Goal: Task Accomplishment & Management: Manage account settings

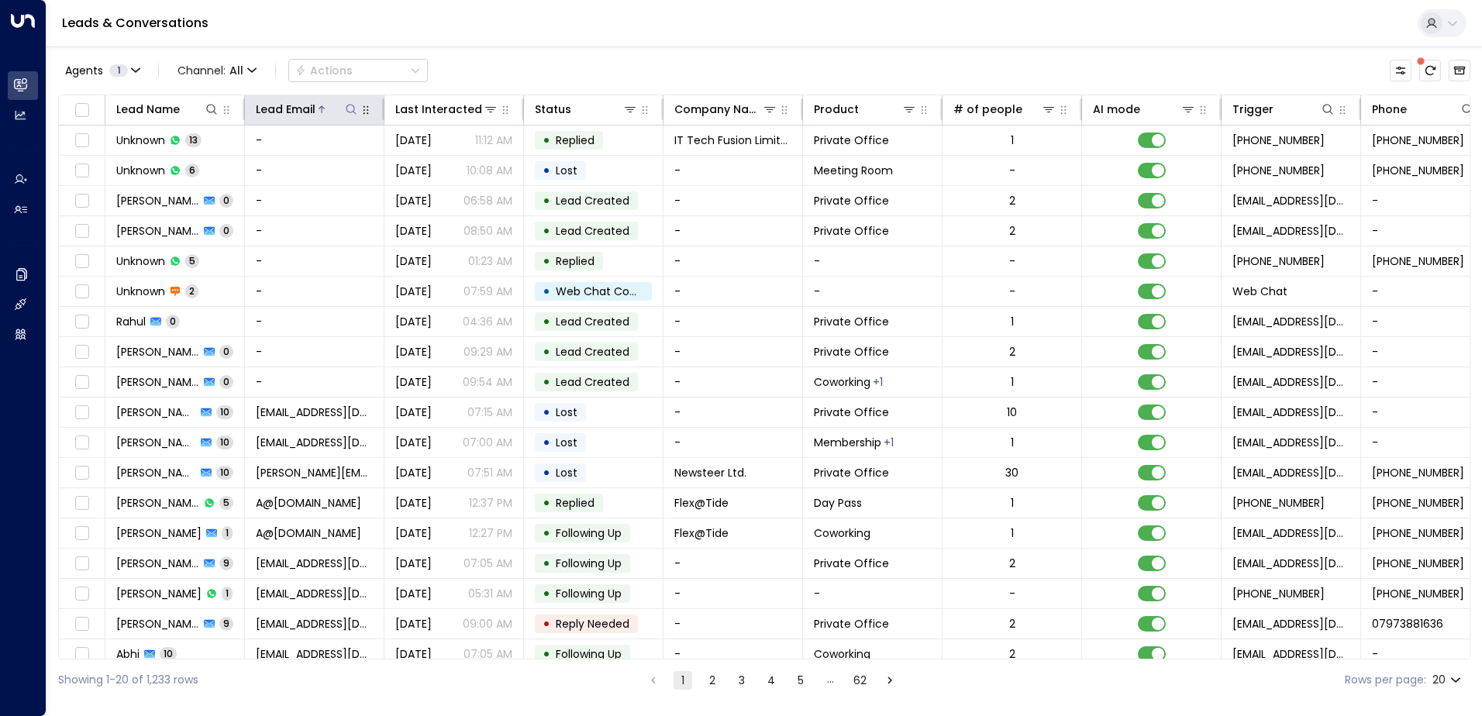
drag, startPoint x: 325, startPoint y: 64, endPoint x: 283, endPoint y: 115, distance: 66.6
click at [283, 115] on div "Lead Email" at bounding box center [286, 109] width 60 height 19
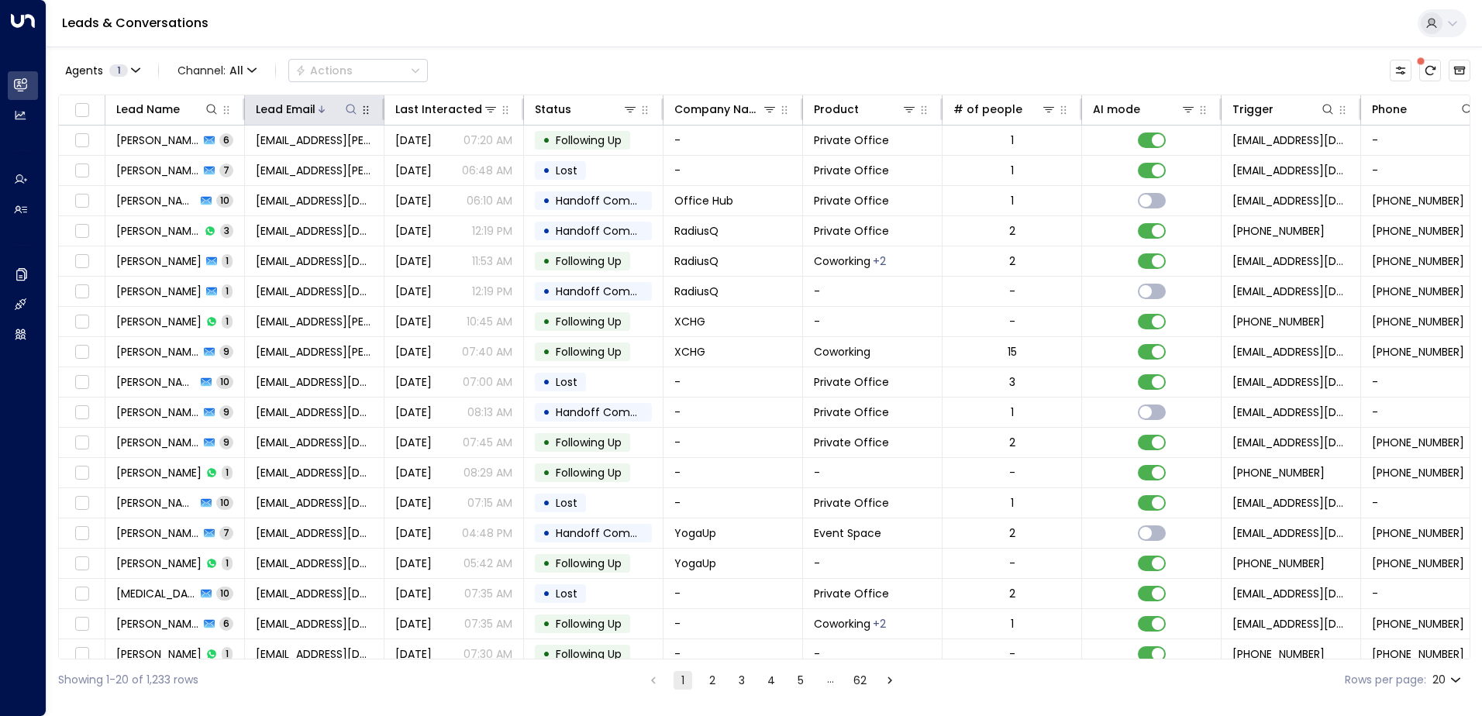
click at [355, 105] on icon at bounding box center [351, 109] width 12 height 12
type input "**********"
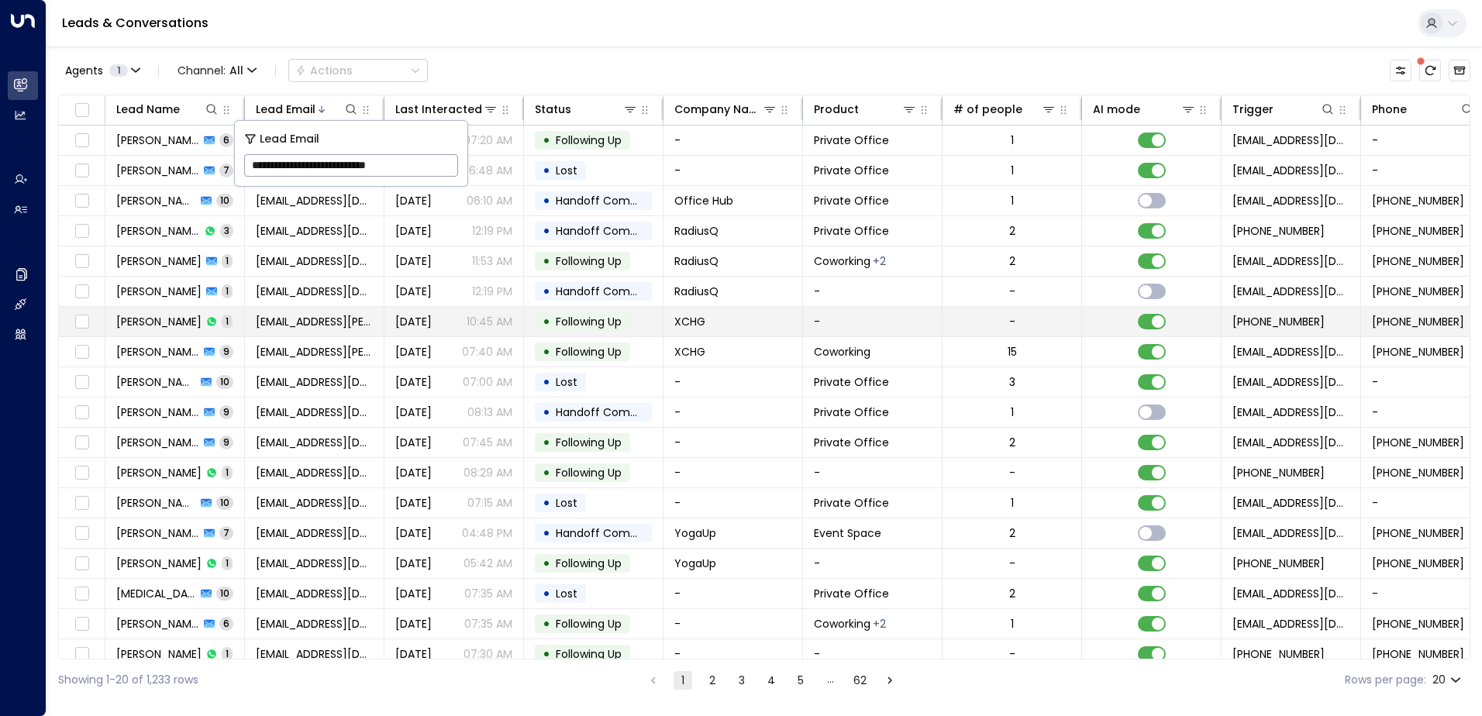
scroll to position [0, 3]
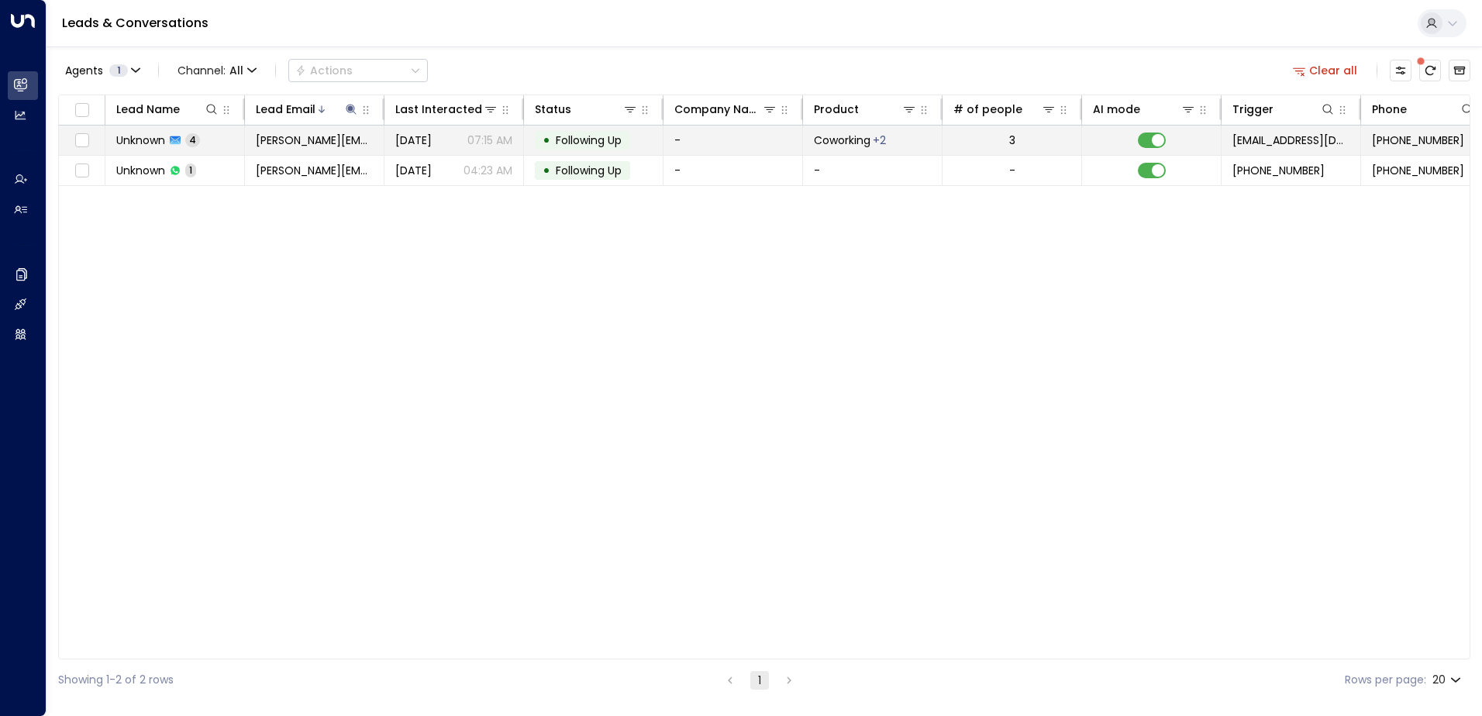
click at [1137, 137] on td at bounding box center [1151, 140] width 139 height 29
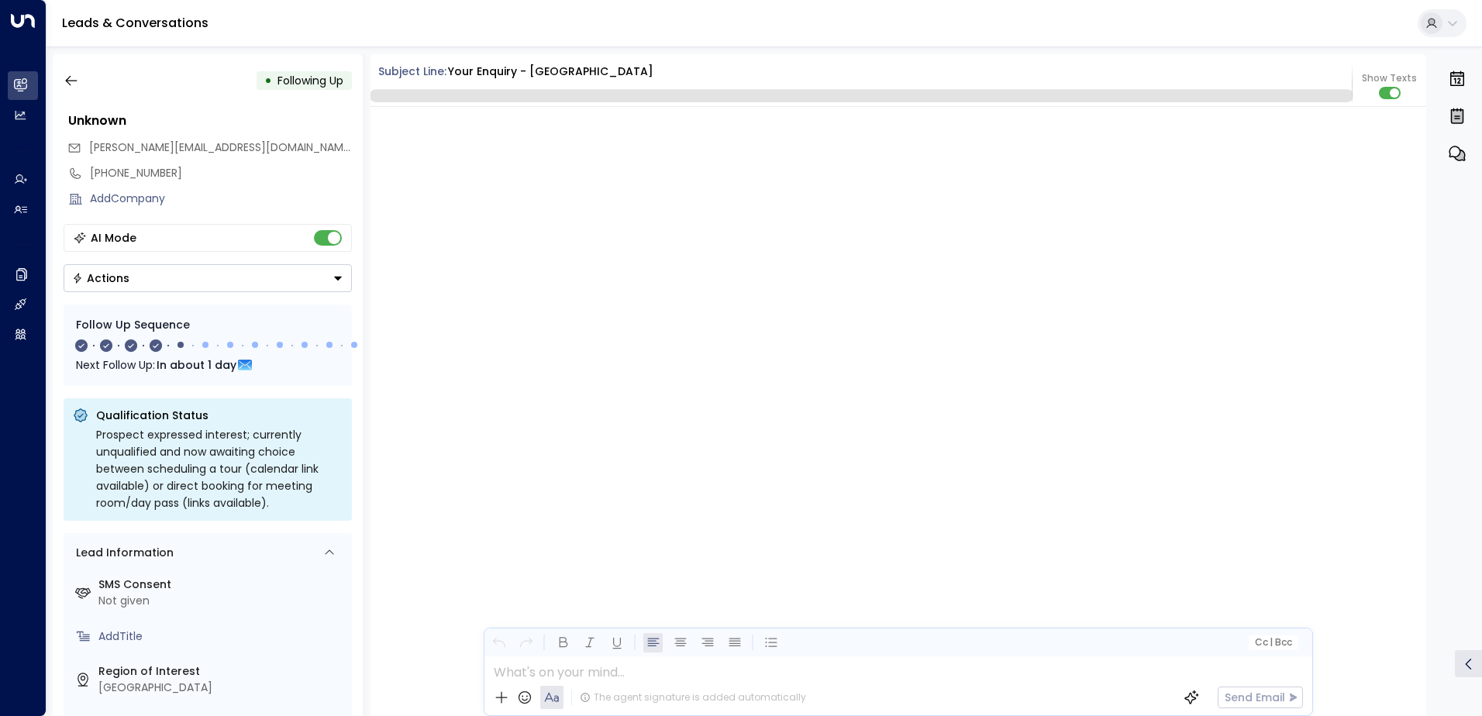
scroll to position [1710, 0]
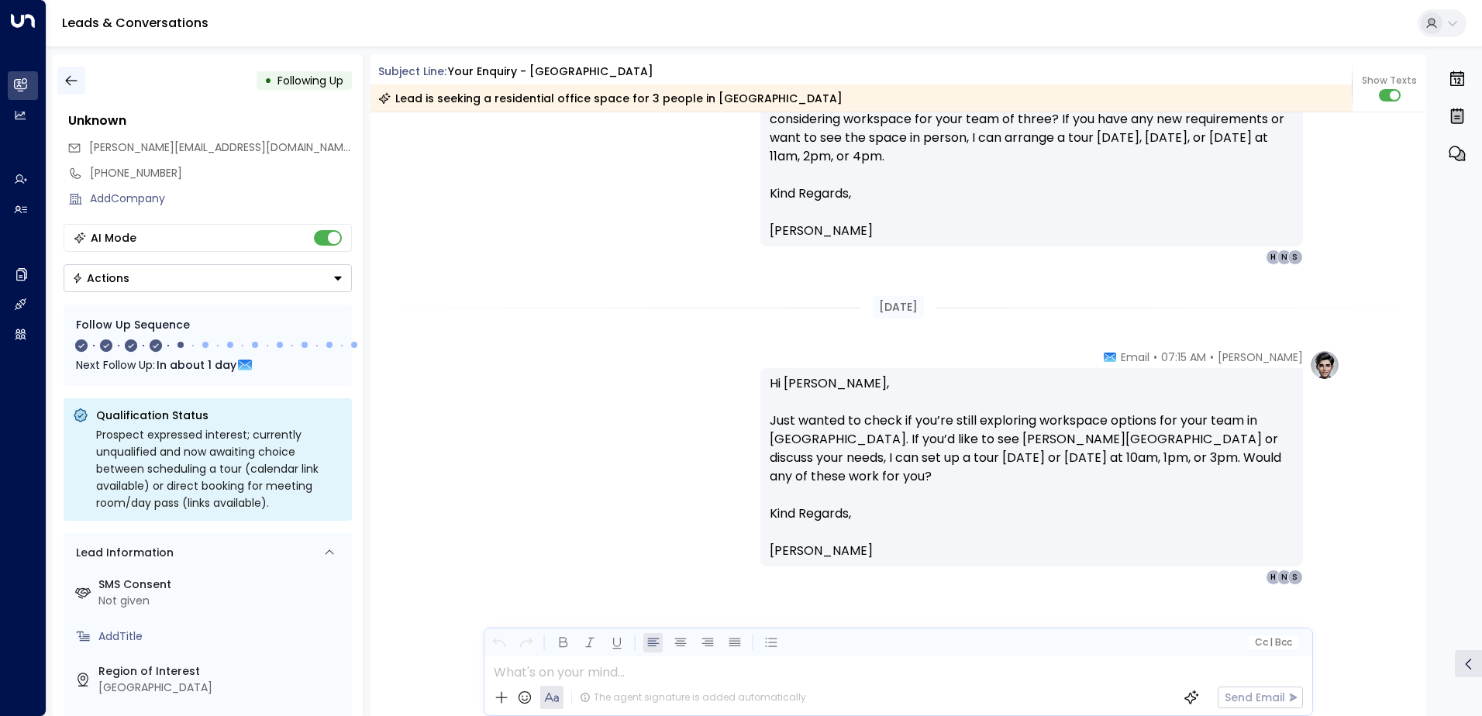
click at [72, 81] on icon "button" at bounding box center [71, 81] width 12 height 10
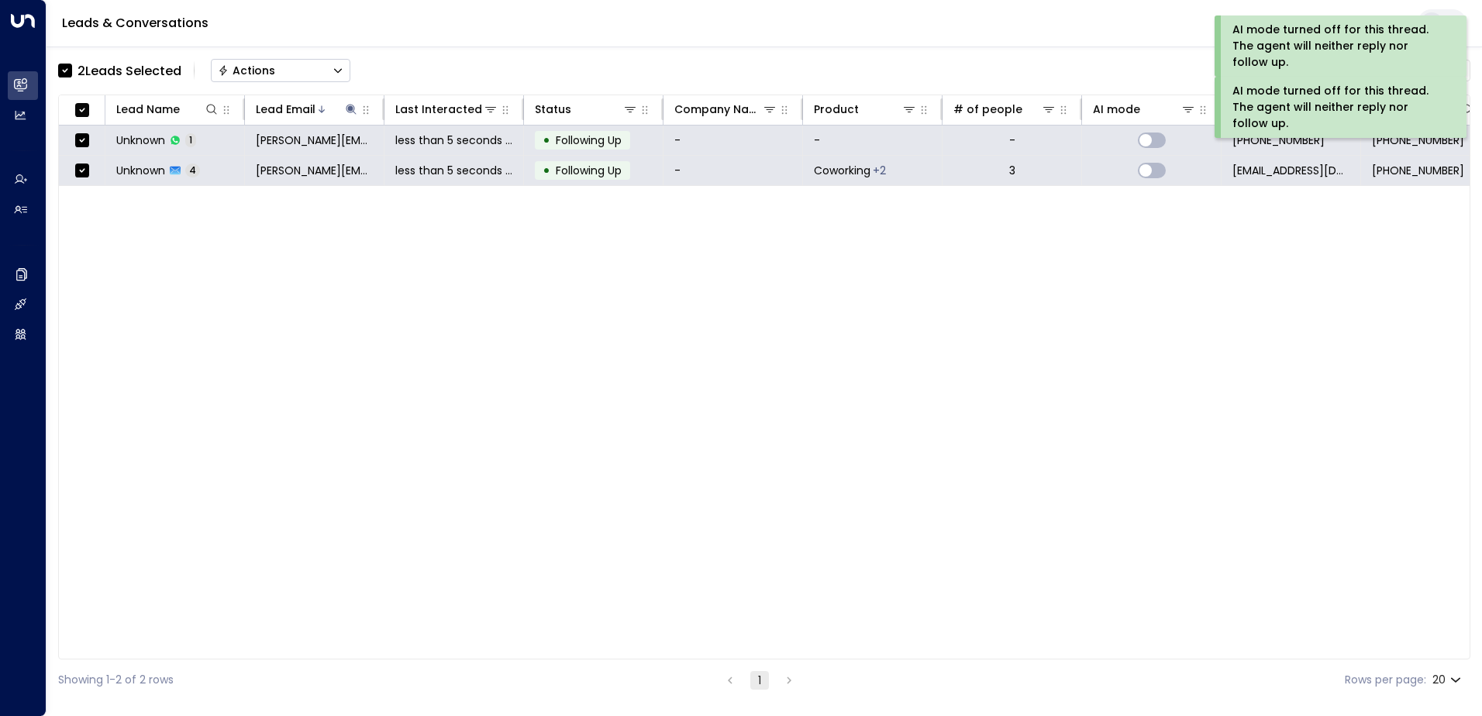
click at [250, 71] on div "Actions" at bounding box center [246, 71] width 57 height 14
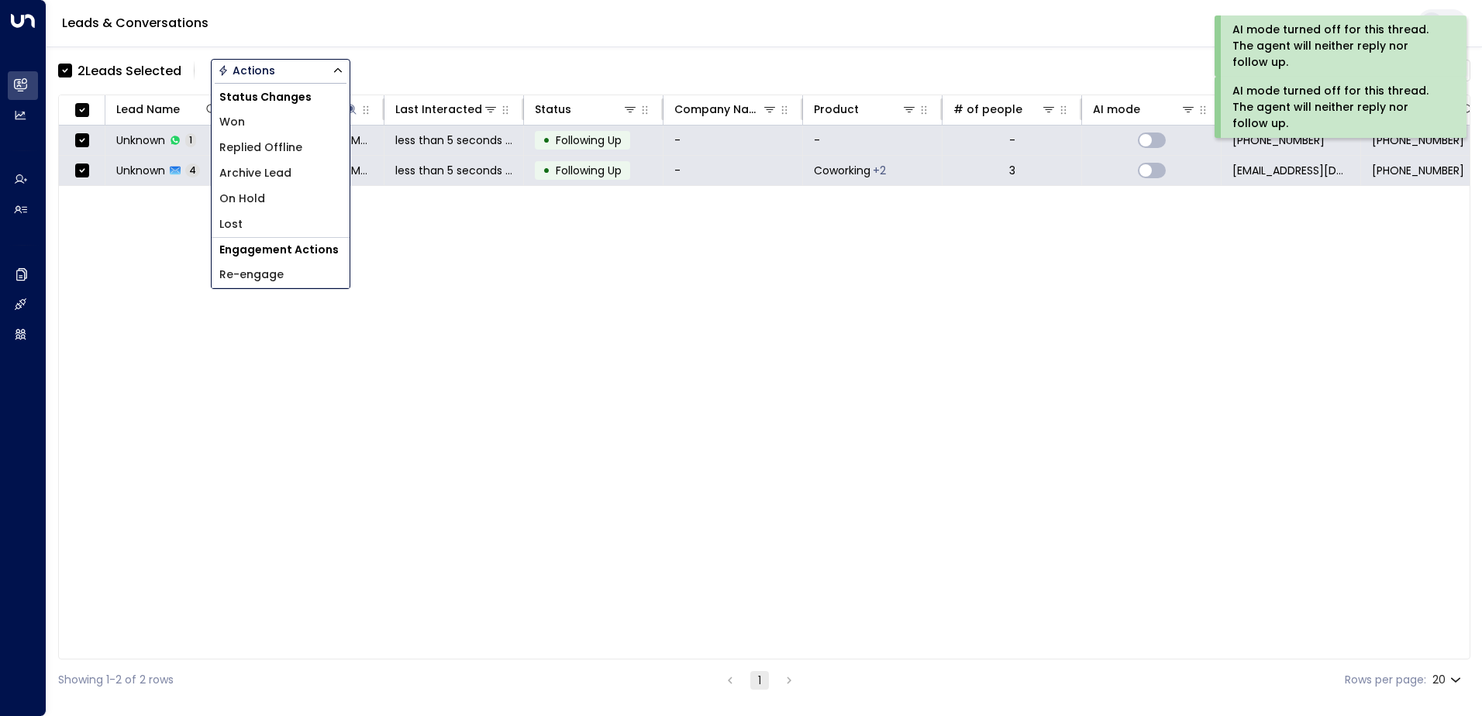
click at [267, 171] on span "Archive Lead" at bounding box center [255, 173] width 72 height 16
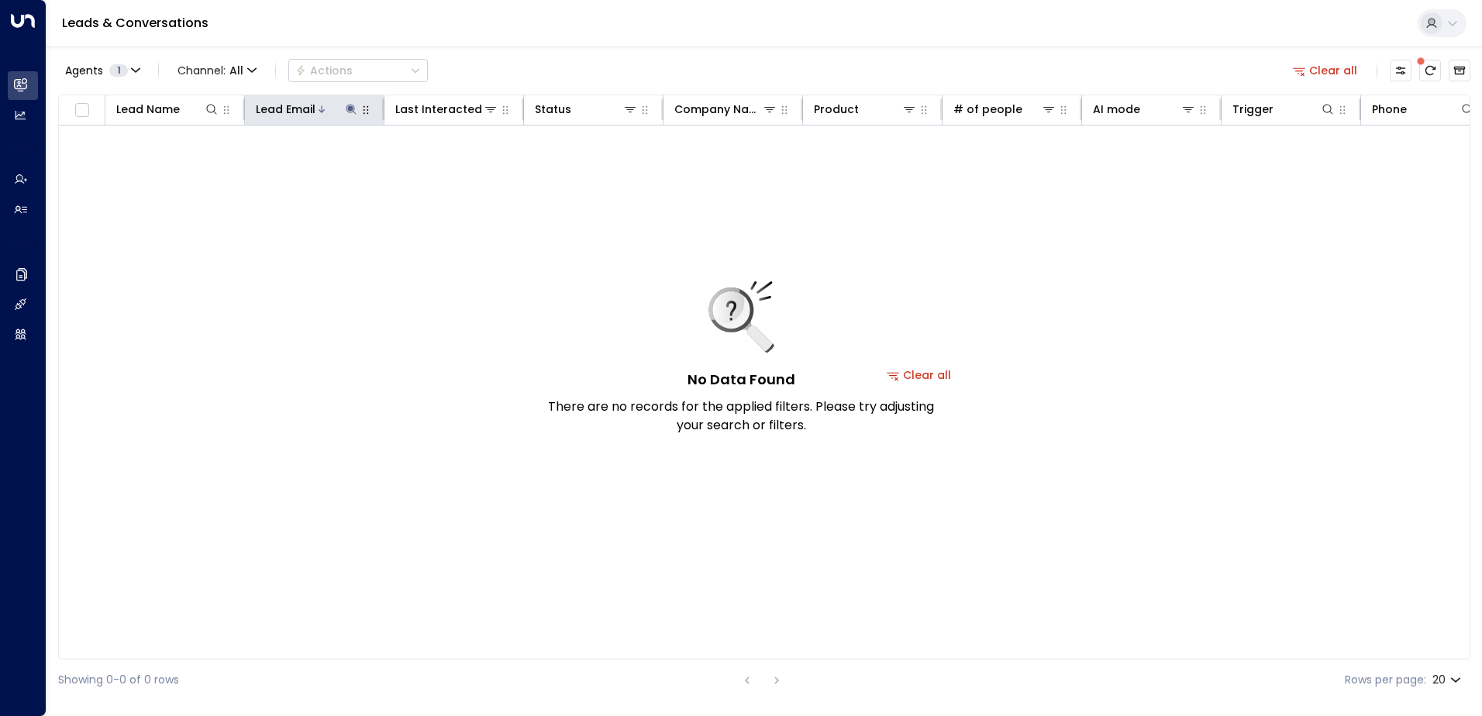
click at [347, 106] on icon at bounding box center [351, 109] width 10 height 10
click at [449, 166] on icon "button" at bounding box center [448, 166] width 12 height 12
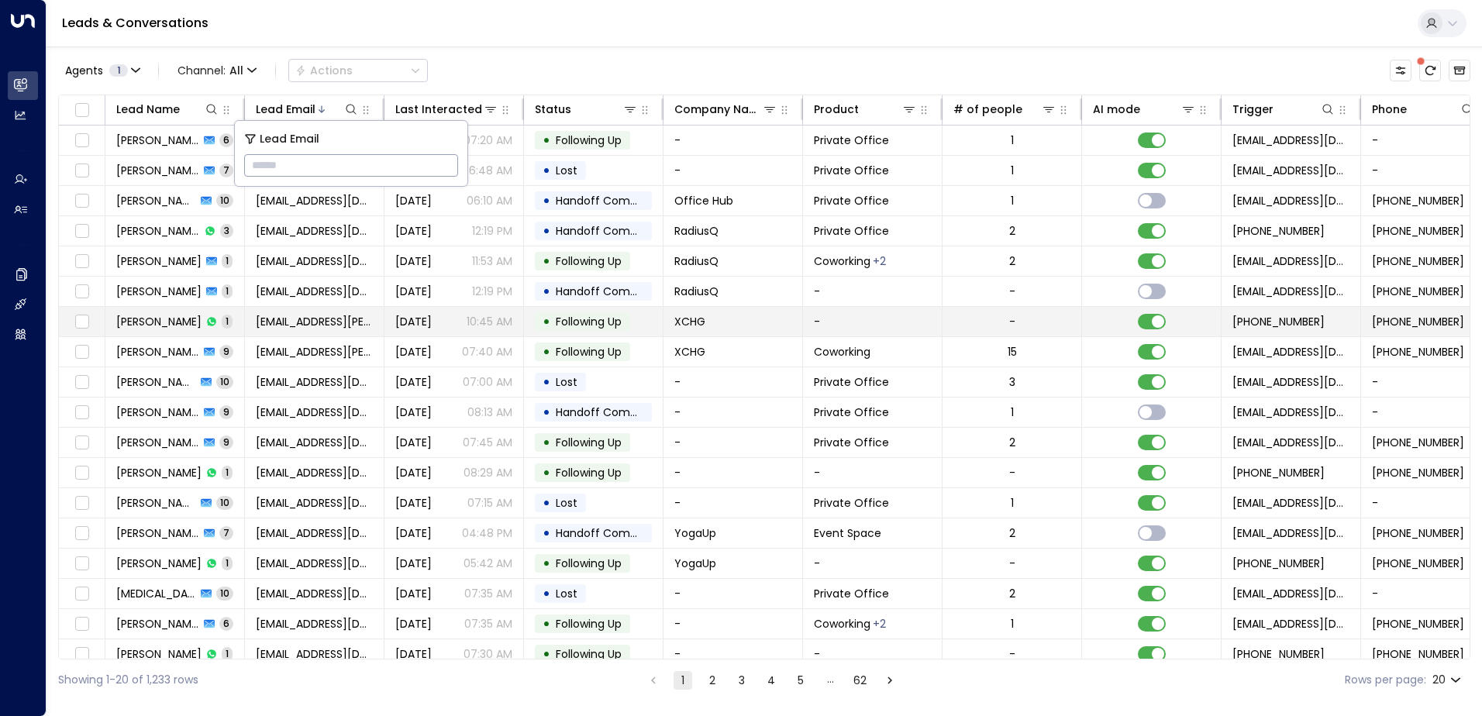
type input "**********"
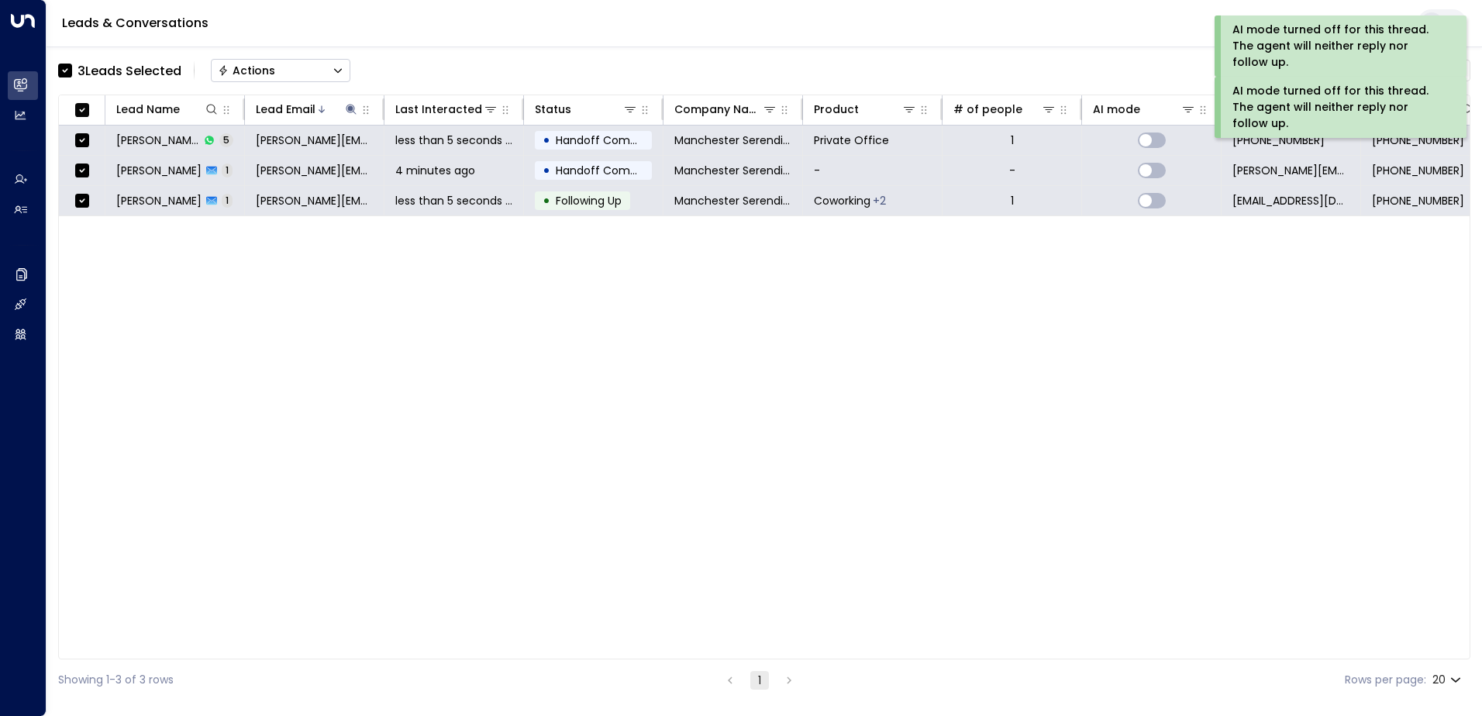
click at [267, 64] on div "Actions" at bounding box center [246, 71] width 57 height 14
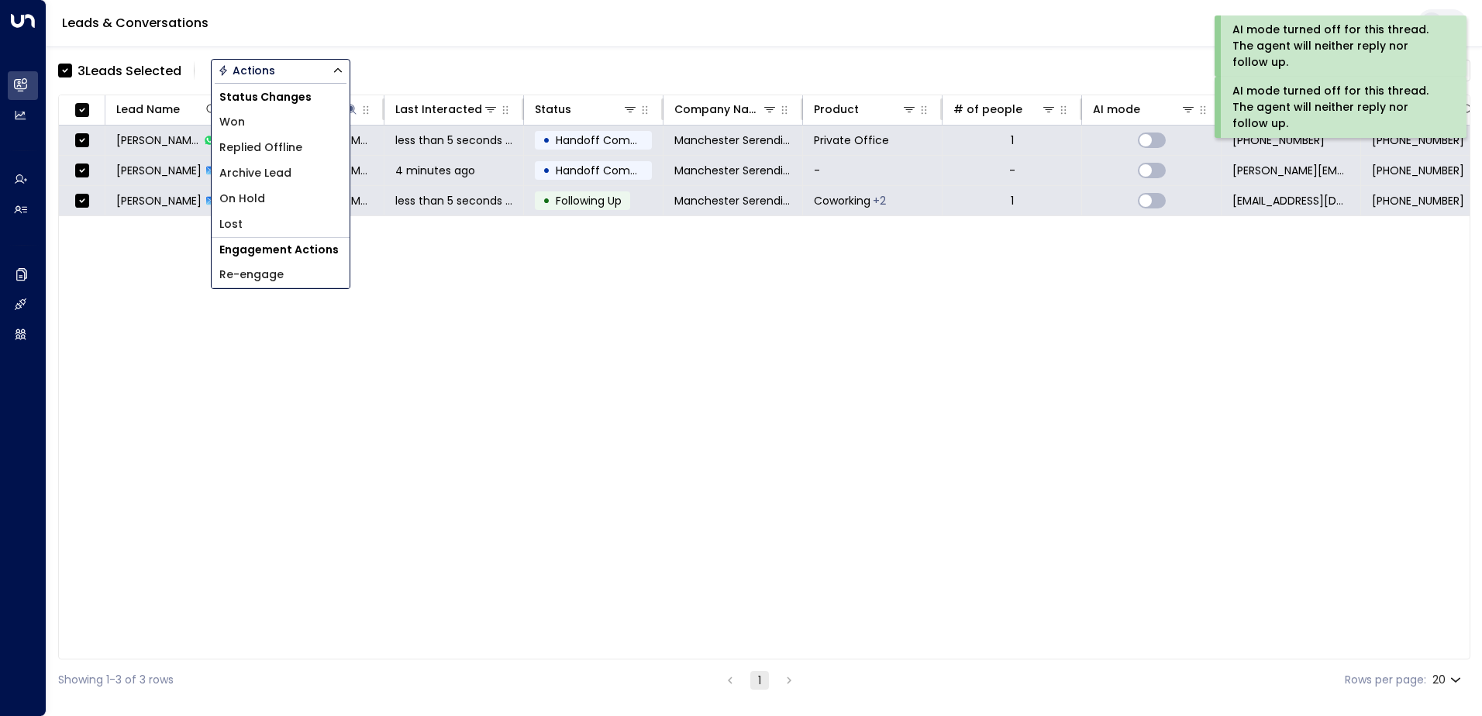
click at [284, 176] on span "Archive Lead" at bounding box center [255, 173] width 72 height 16
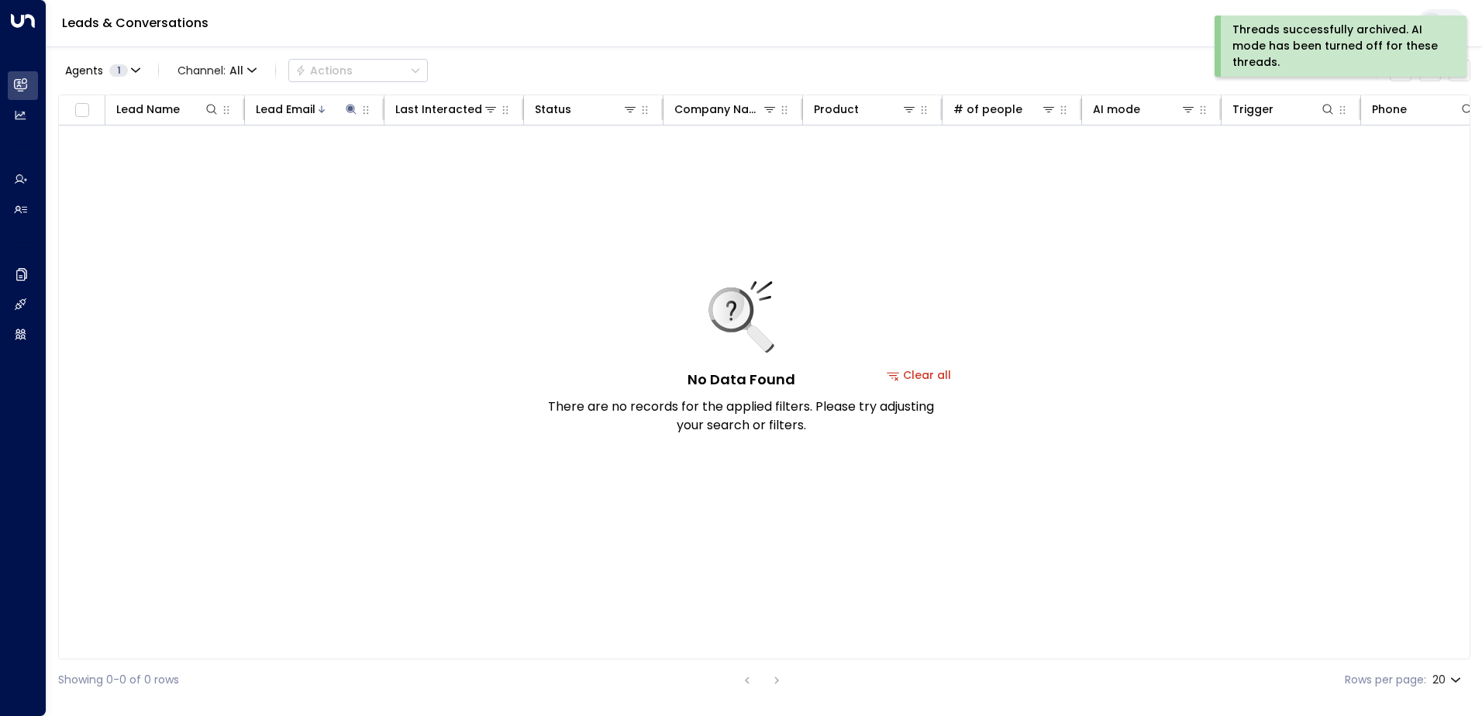
click at [1272, 43] on div "Threads successfully archived. AI mode has been turned off for these threads." at bounding box center [1338, 46] width 213 height 49
